Goal: Check status: Check status

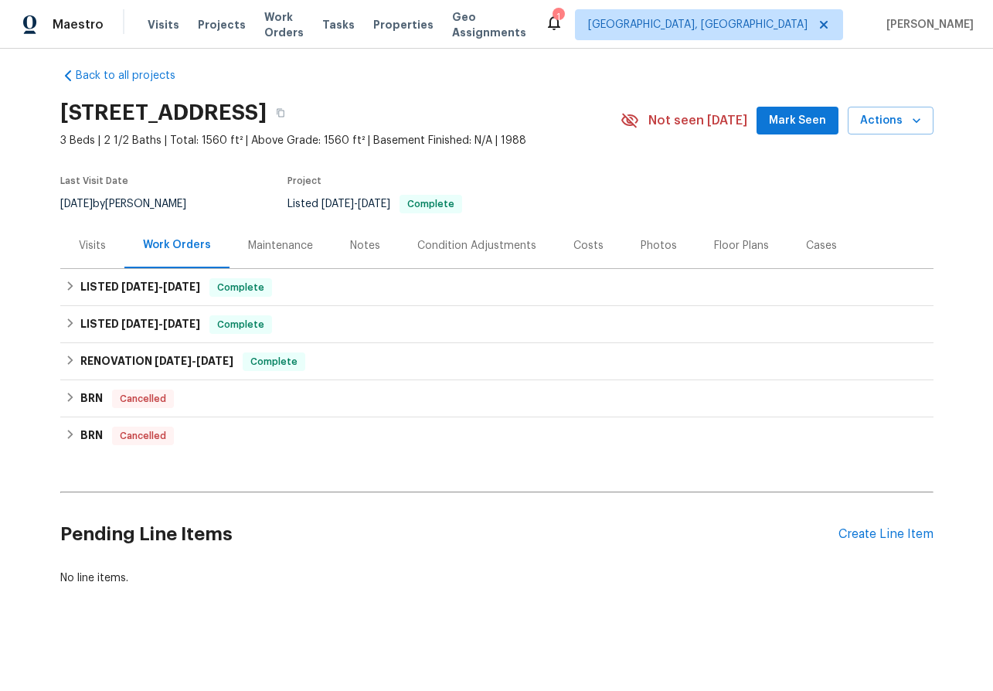
scroll to position [10, 0]
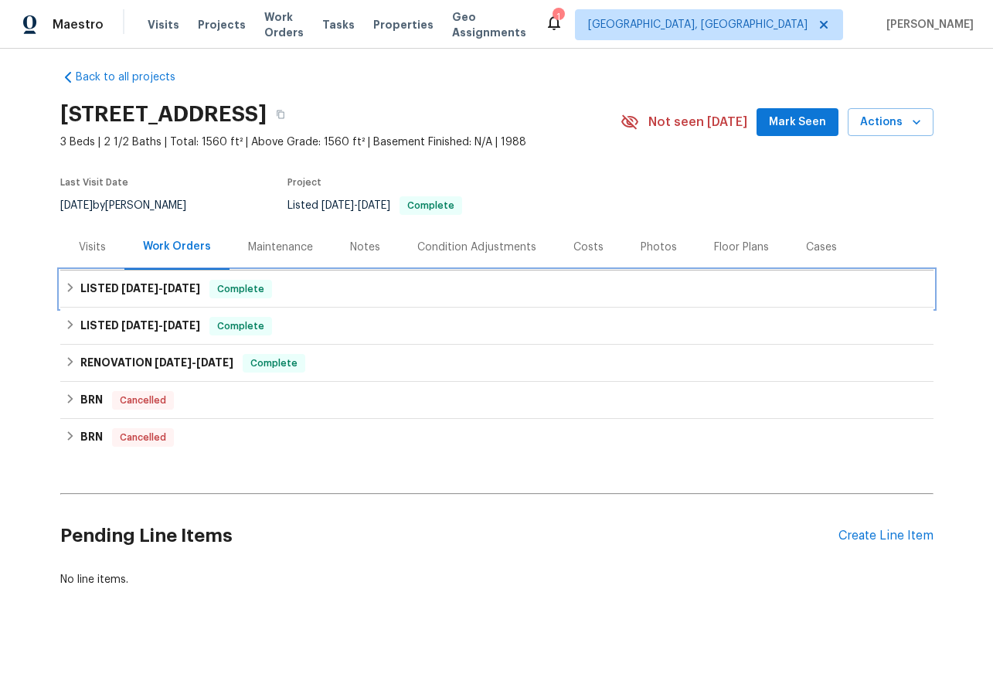
click at [66, 289] on icon at bounding box center [70, 287] width 11 height 11
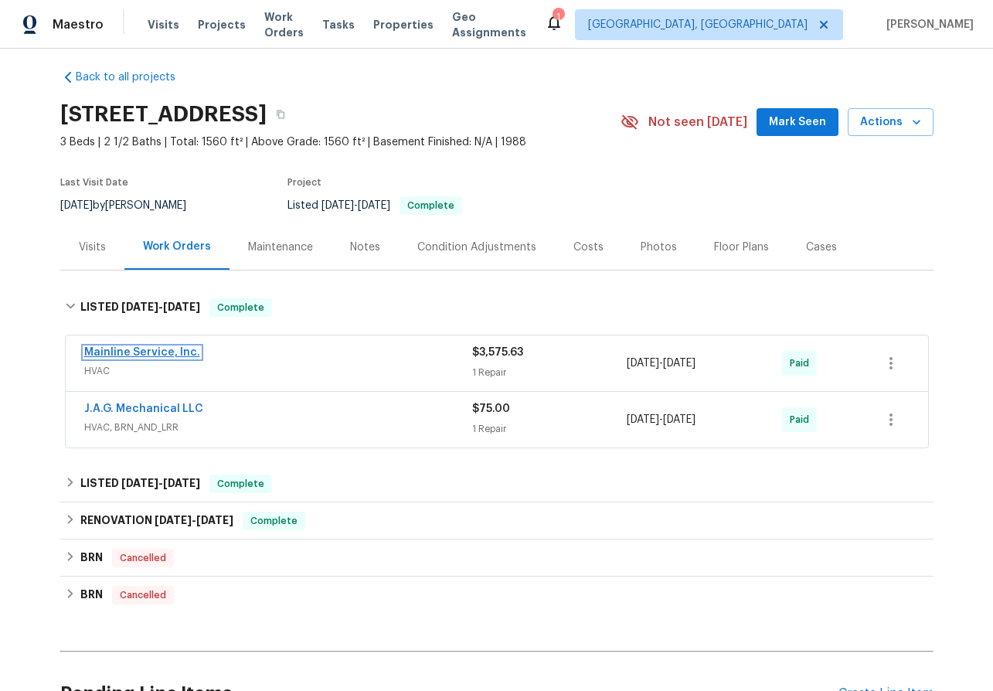
click at [135, 353] on link "Mainline Service, Inc." at bounding box center [142, 352] width 116 height 11
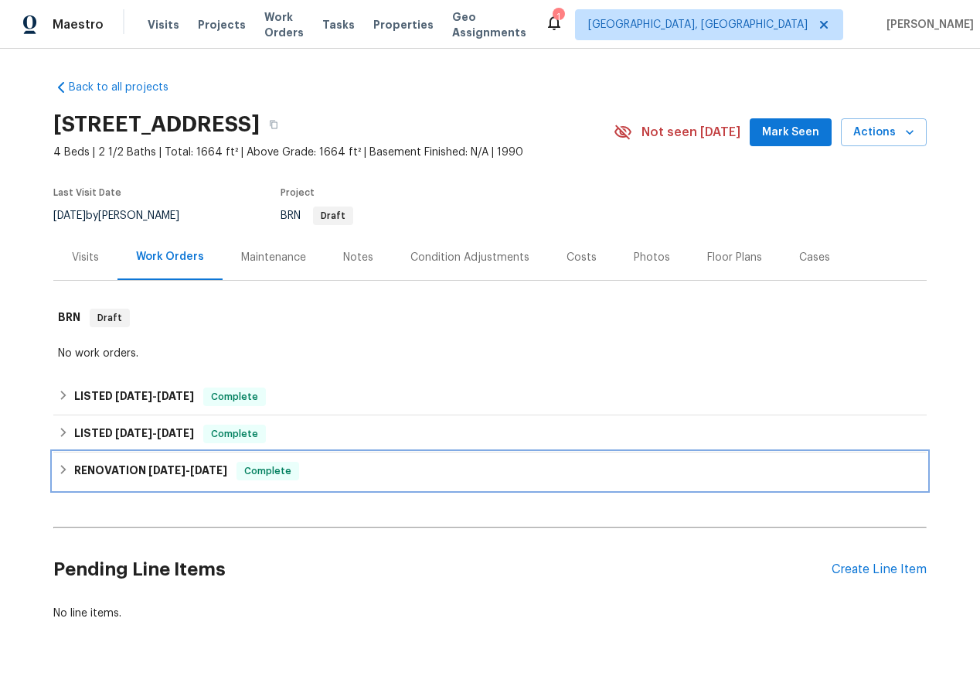
click at [64, 466] on icon at bounding box center [63, 469] width 11 height 11
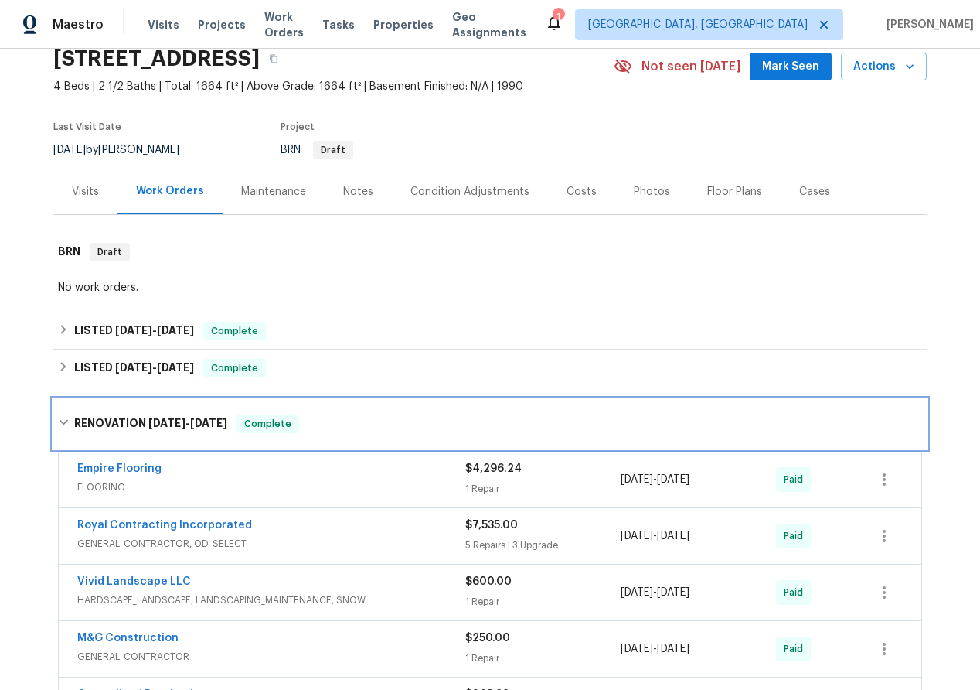
scroll to position [36, 0]
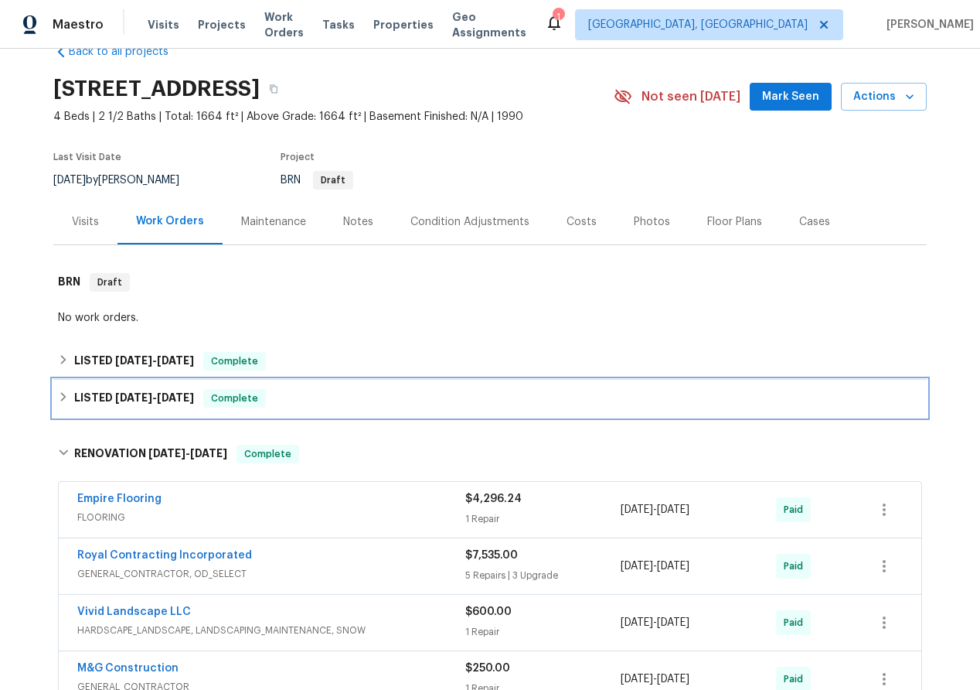
click at [60, 389] on div "LISTED 8/23/25 - 8/25/25 Complete" at bounding box center [490, 398] width 864 height 19
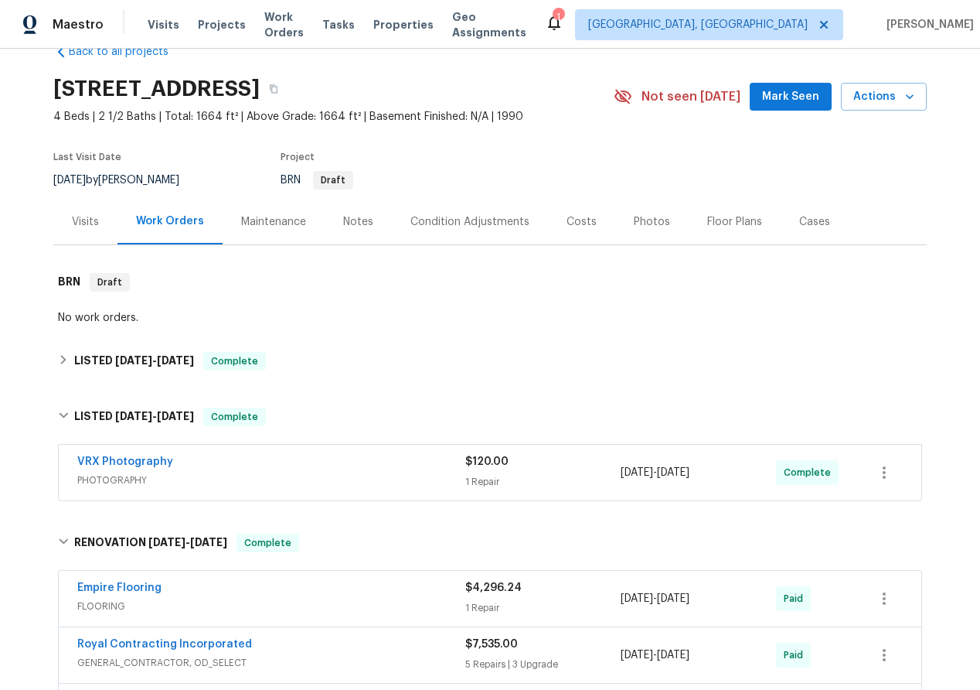
click at [60, 388] on div "Back to all projects 10806 Woodland Dr, Fredericksburg, VA 22407 4 Beds | 2 1/2…" at bounding box center [490, 601] width 874 height 1139
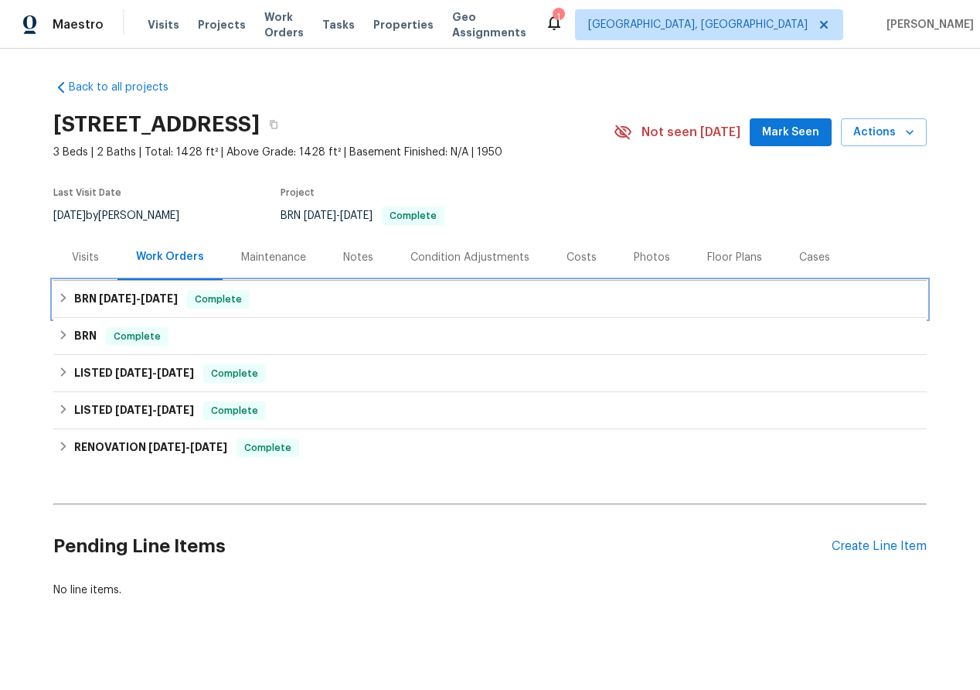
click at [60, 297] on icon at bounding box center [63, 297] width 11 height 11
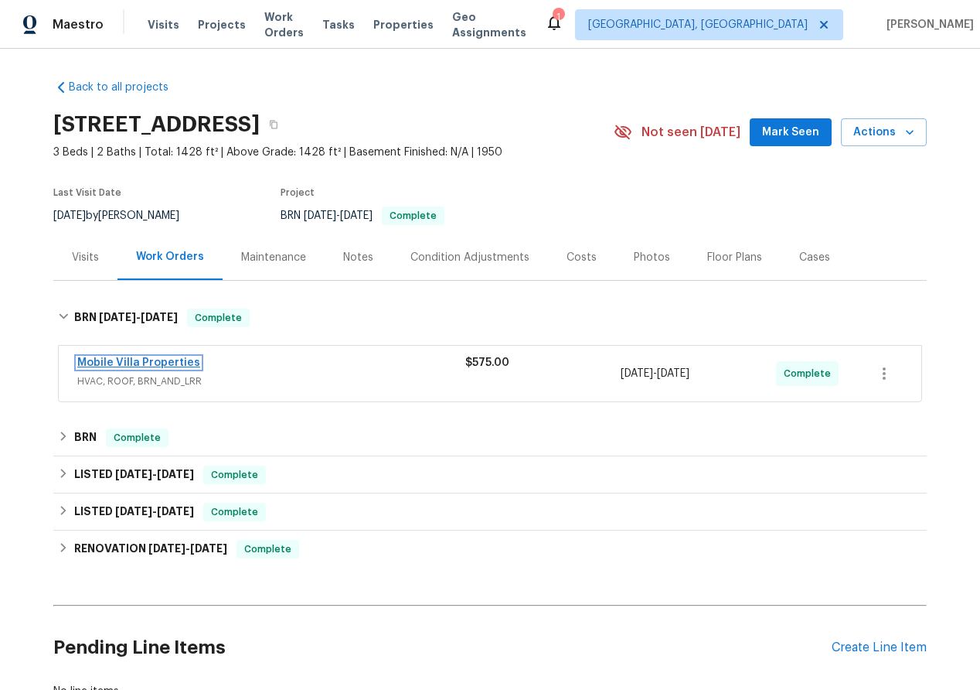
click at [122, 359] on link "Mobile Villa Properties" at bounding box center [138, 362] width 123 height 11
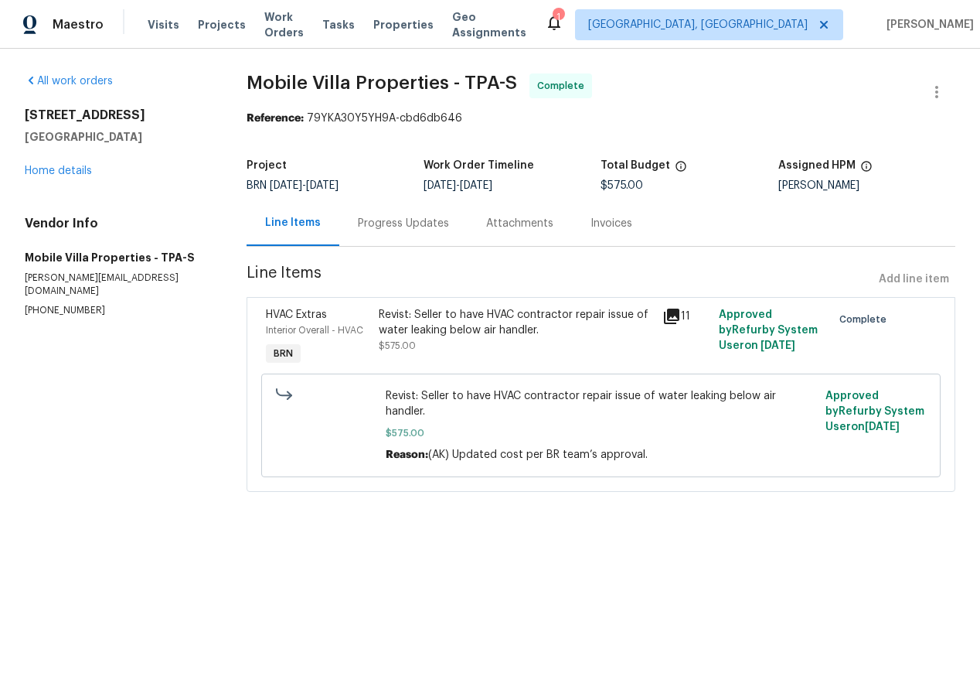
click at [422, 225] on div "Progress Updates" at bounding box center [403, 223] width 91 height 15
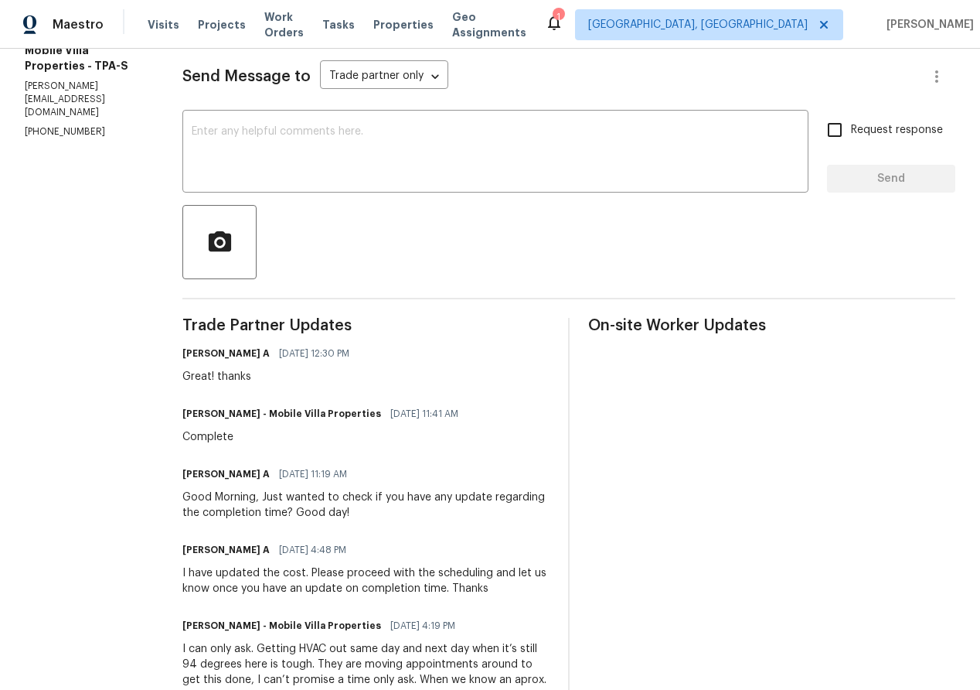
scroll to position [238, 0]
